Goal: Task Accomplishment & Management: Use online tool/utility

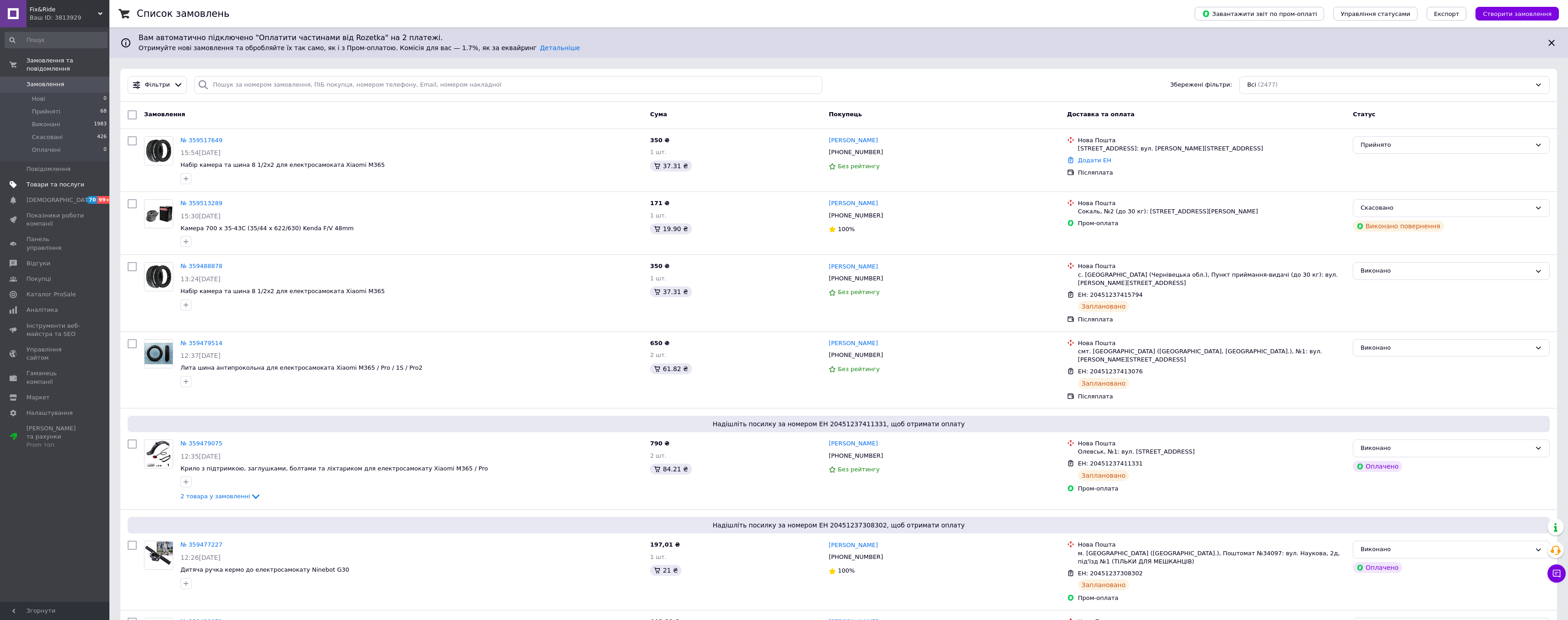
click at [43, 186] on span "Товари та послуги" at bounding box center [55, 185] width 58 height 8
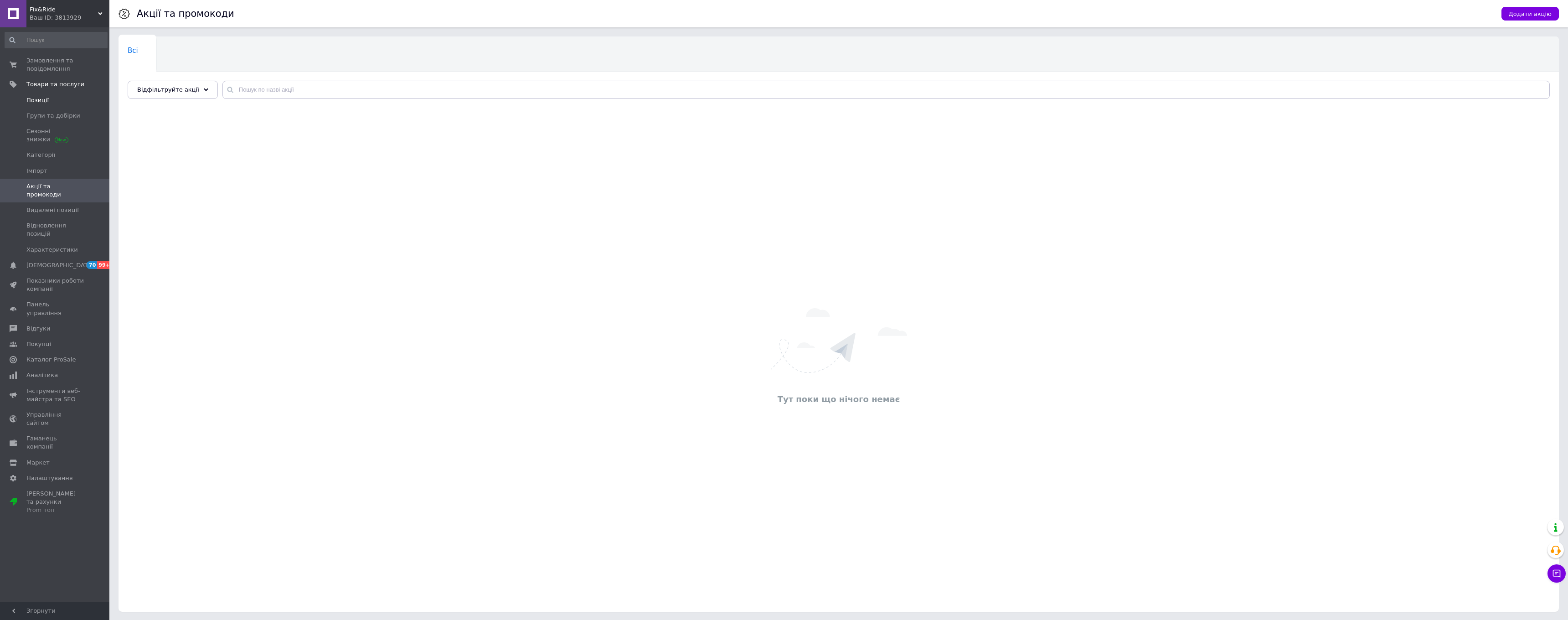
click at [47, 101] on span "Позиції" at bounding box center [37, 100] width 23 height 8
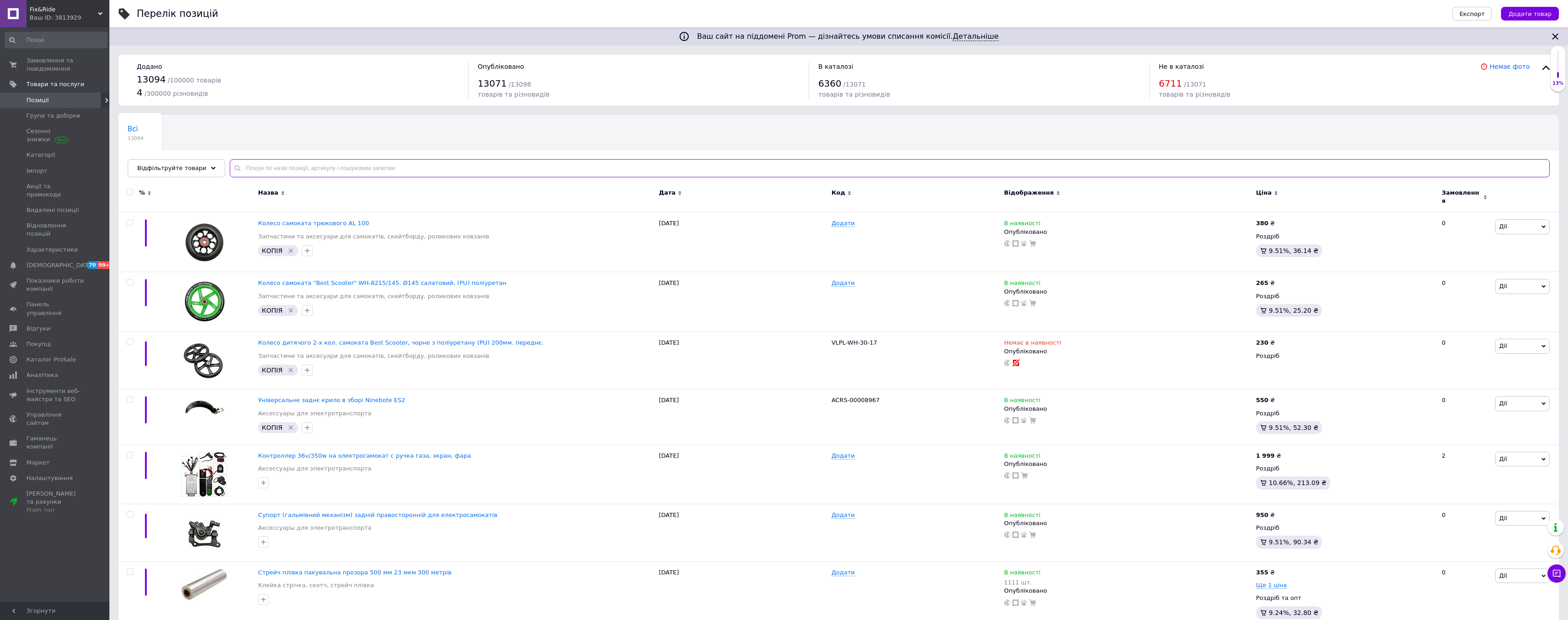
click at [538, 166] on input "text" at bounding box center [889, 168] width 1320 height 18
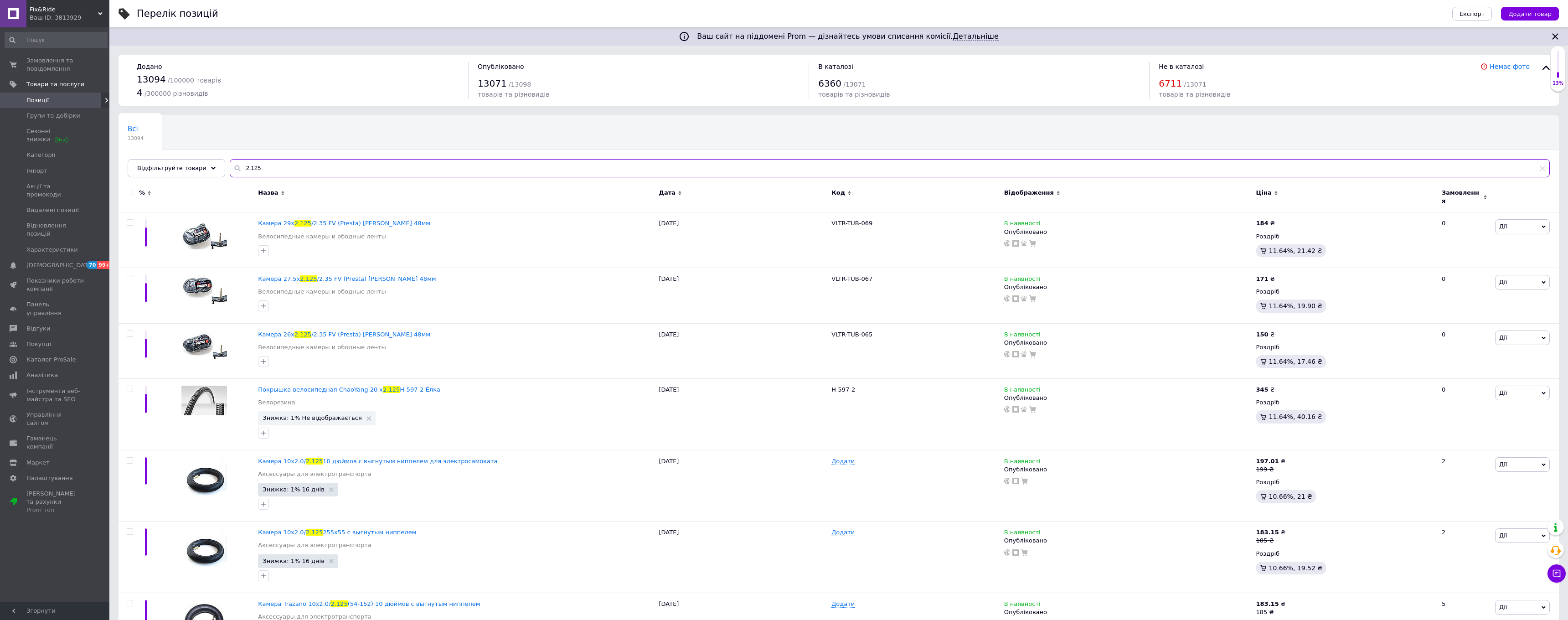
drag, startPoint x: 238, startPoint y: 168, endPoint x: 270, endPoint y: 171, distance: 32.1
click at [238, 168] on input "2.125" at bounding box center [889, 168] width 1320 height 18
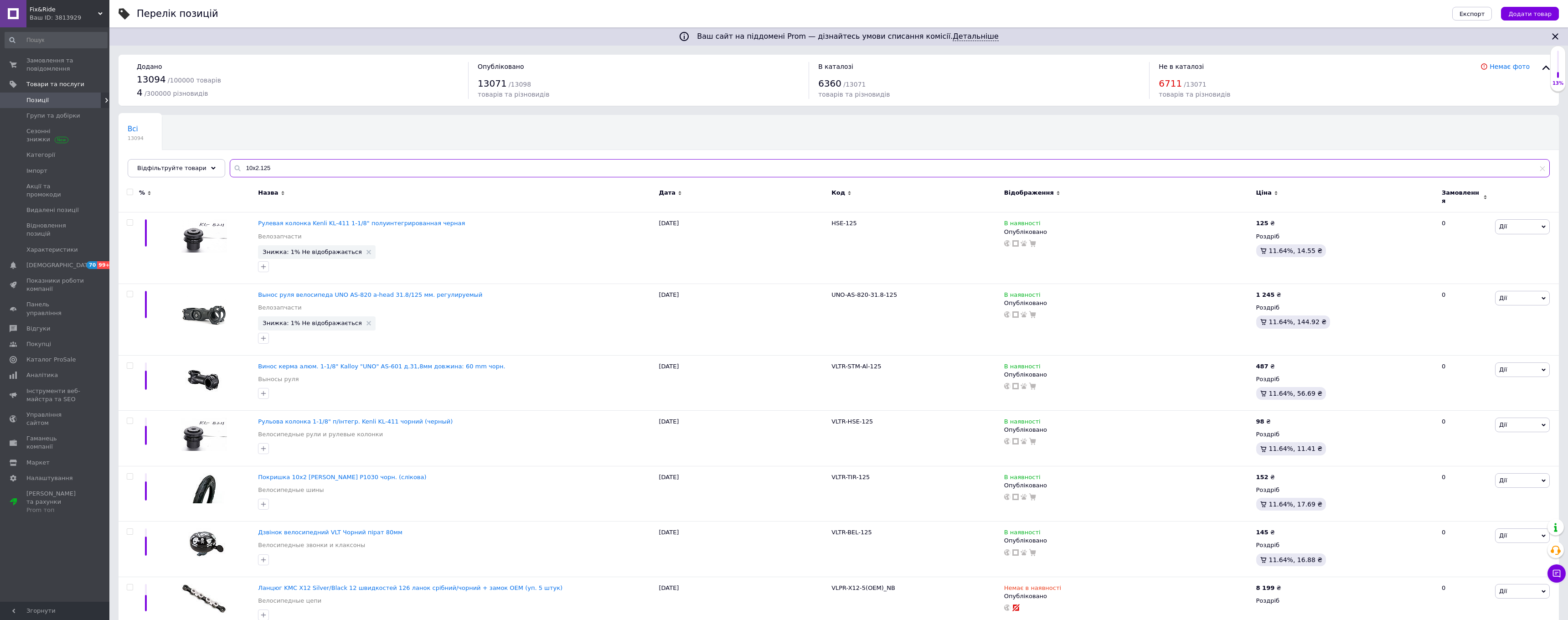
click at [316, 169] on input "10х2.125" at bounding box center [889, 168] width 1320 height 18
type input "1"
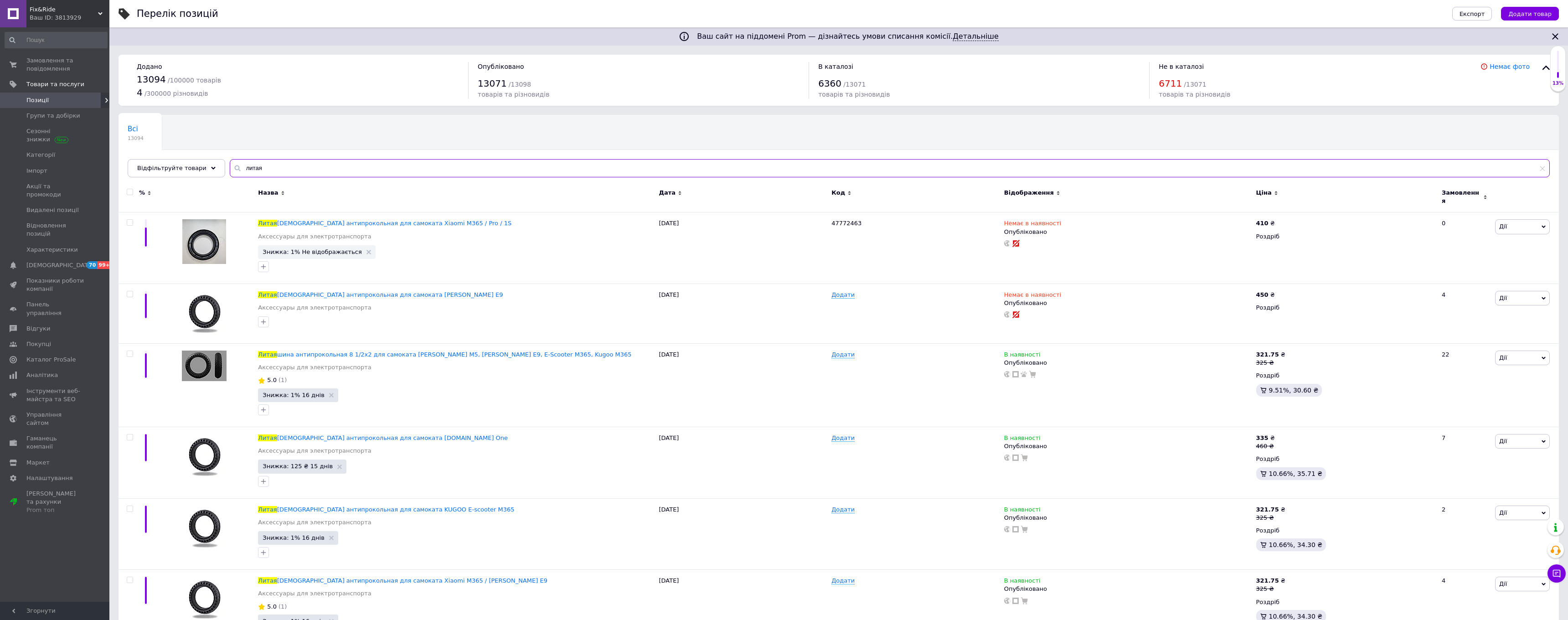
click at [306, 165] on input "литая" at bounding box center [889, 168] width 1320 height 18
paste input "итая бескамерная покрышка для самоката 10х2.125"
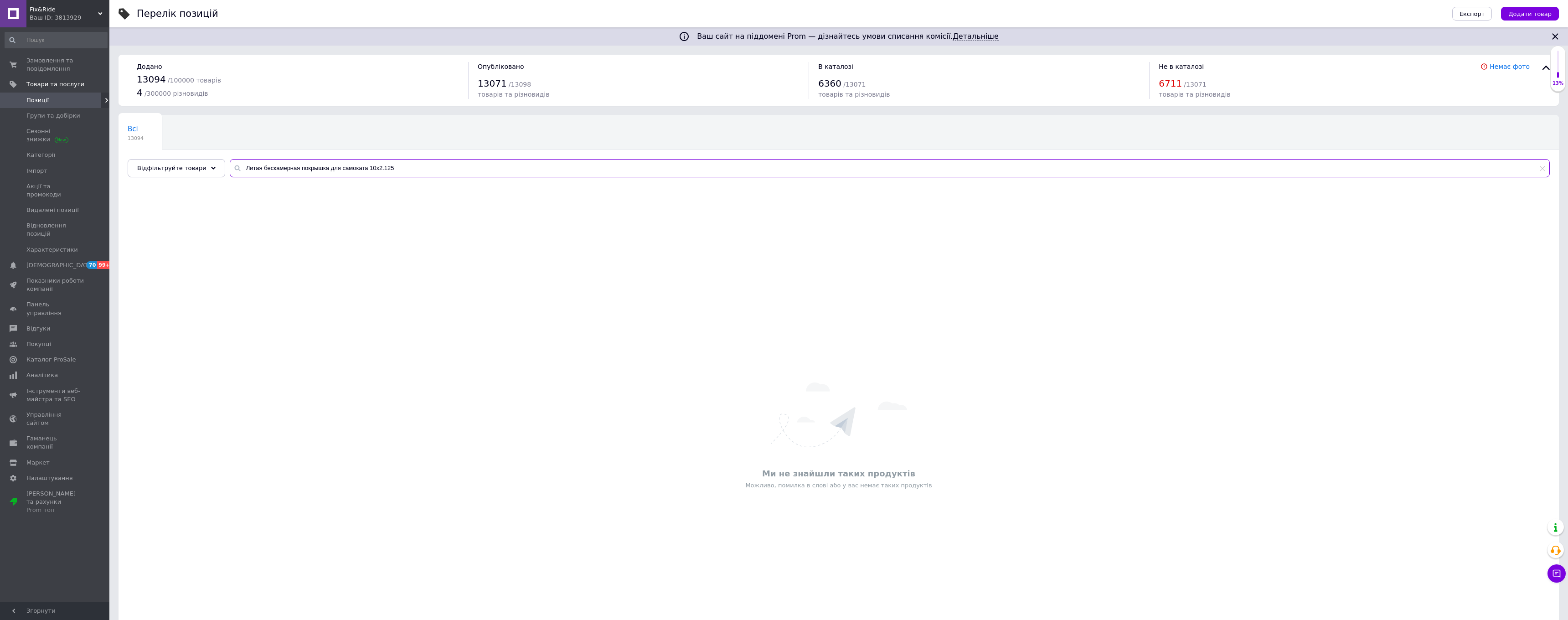
drag, startPoint x: 363, startPoint y: 166, endPoint x: 221, endPoint y: 164, distance: 142.0
click at [221, 164] on div "Всі 13094 Ok Відфільтровано... Зберегти Нічого не знайдено Можливо, помилка у с…" at bounding box center [839, 146] width 1440 height 63
type input "10х2.125"
